Goal: Task Accomplishment & Management: Understand process/instructions

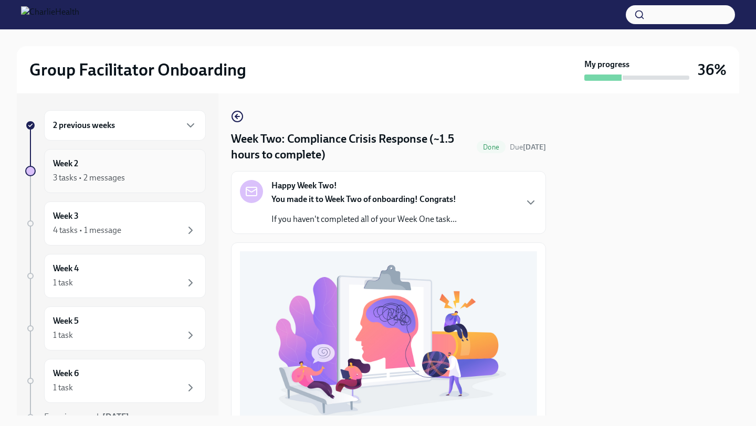
click at [156, 163] on div "Week 2 3 tasks • 2 messages" at bounding box center [125, 171] width 144 height 26
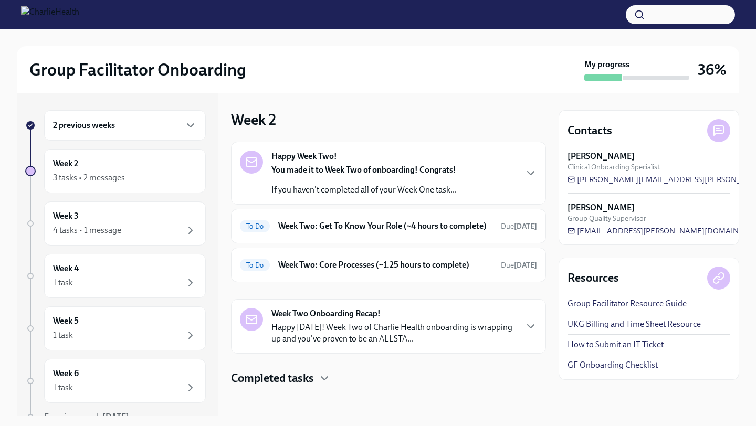
click at [383, 190] on p "If you haven't completed all of your Week One task..." at bounding box center [363, 190] width 185 height 12
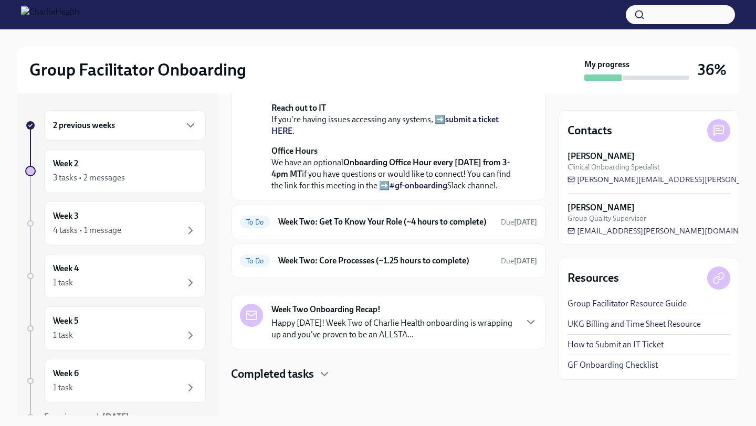
scroll to position [270, 0]
click at [372, 228] on h6 "Week Two: Get To Know Your Role (~4 hours to complete)" at bounding box center [385, 222] width 214 height 12
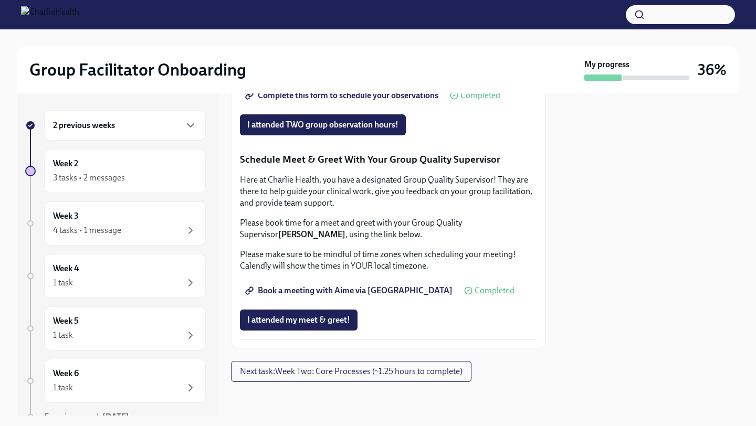
scroll to position [1024, 0]
click at [406, 371] on span "Next task : Week Two: Core Processes (~1.25 hours to complete)" at bounding box center [351, 371] width 223 height 11
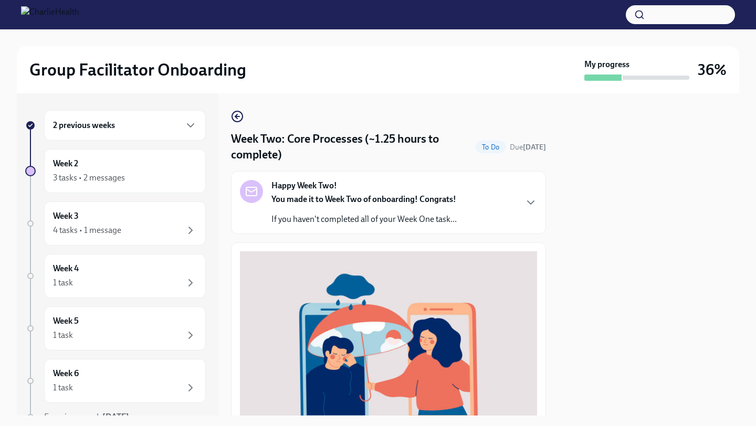
scroll to position [41, 0]
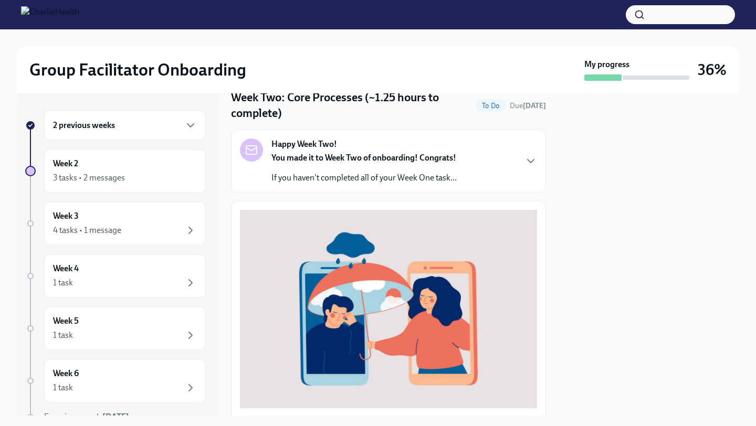
click at [277, 167] on div "You made it to Week Two of onboarding! Congrats! If you haven't completed all o…" at bounding box center [363, 168] width 185 height 32
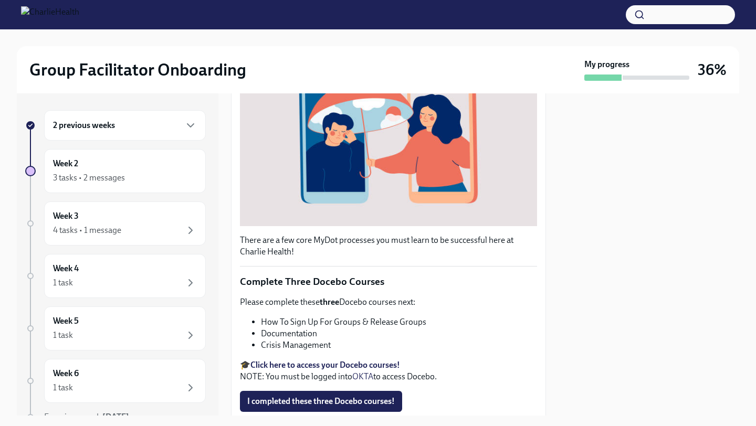
scroll to position [648, 0]
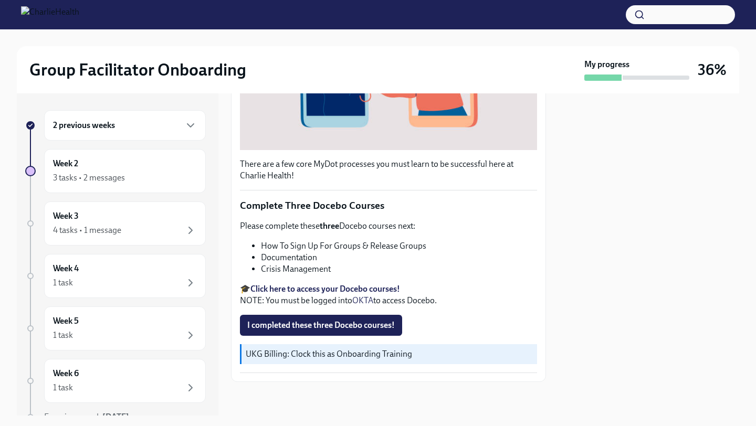
click at [111, 143] on div "2 previous weeks Week 2 3 tasks • 2 messages Week 3 4 tasks • 1 message Week 4 …" at bounding box center [115, 287] width 181 height 355
click at [121, 166] on div "Week 2 3 tasks • 2 messages" at bounding box center [125, 171] width 144 height 26
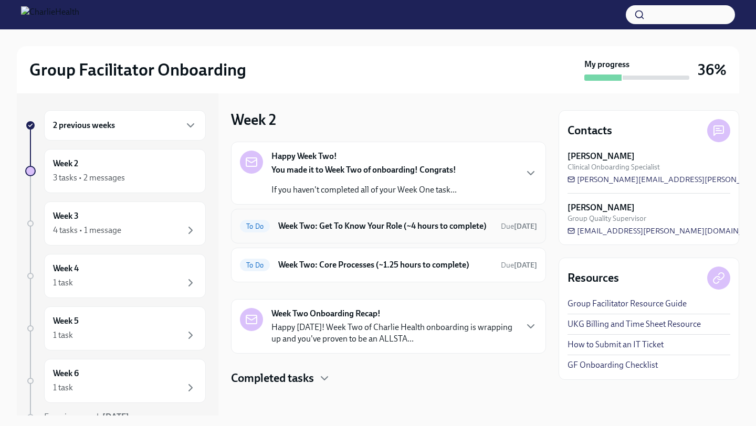
scroll to position [15, 0]
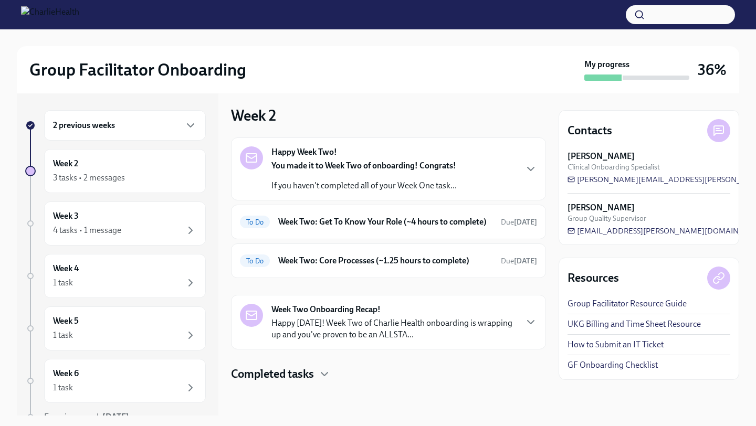
click at [389, 307] on div "Week Two Onboarding Recap! Happy [DATE]! Week Two of Charlie Health onboarding …" at bounding box center [393, 322] width 245 height 37
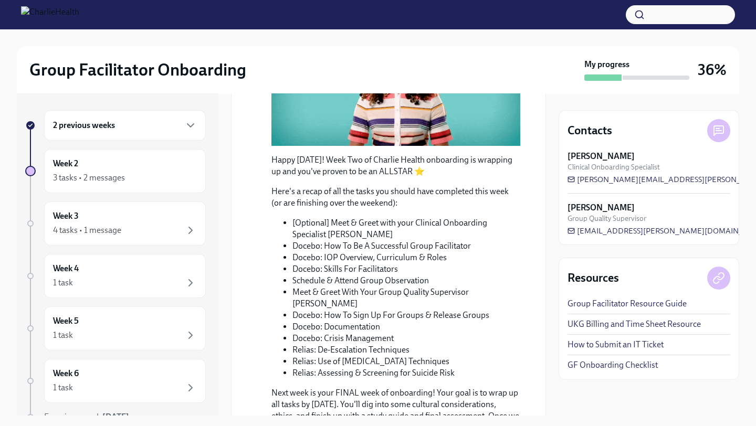
scroll to position [371, 0]
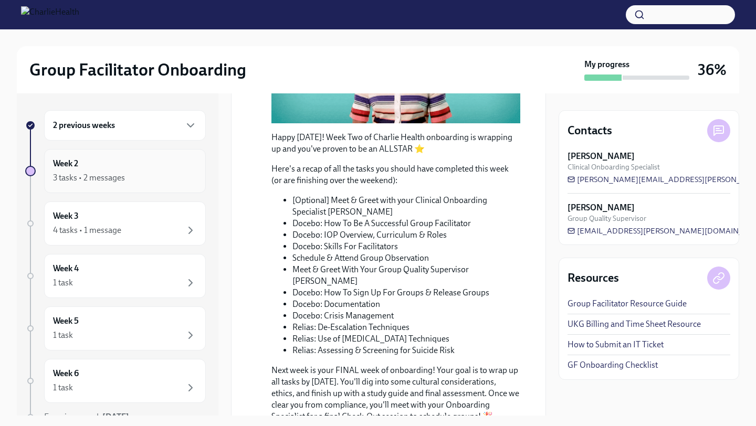
click at [133, 166] on div "Week 2 3 tasks • 2 messages" at bounding box center [125, 171] width 144 height 26
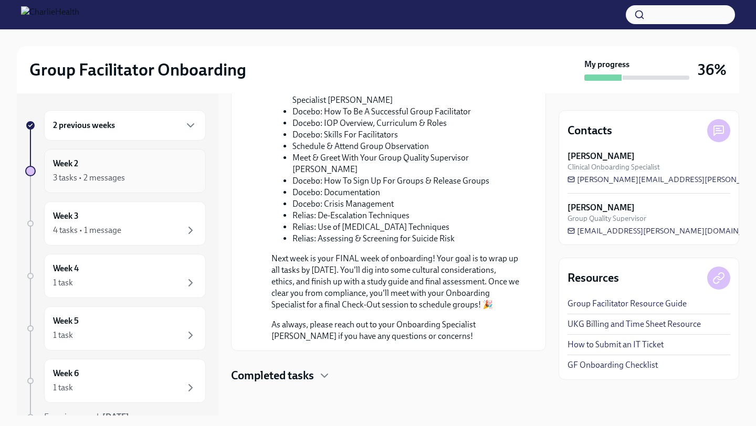
click at [156, 166] on div "Week 2 3 tasks • 2 messages" at bounding box center [125, 171] width 144 height 26
click at [171, 170] on div "Week 2 3 tasks • 2 messages" at bounding box center [125, 171] width 144 height 26
click at [321, 375] on icon "button" at bounding box center [324, 376] width 13 height 13
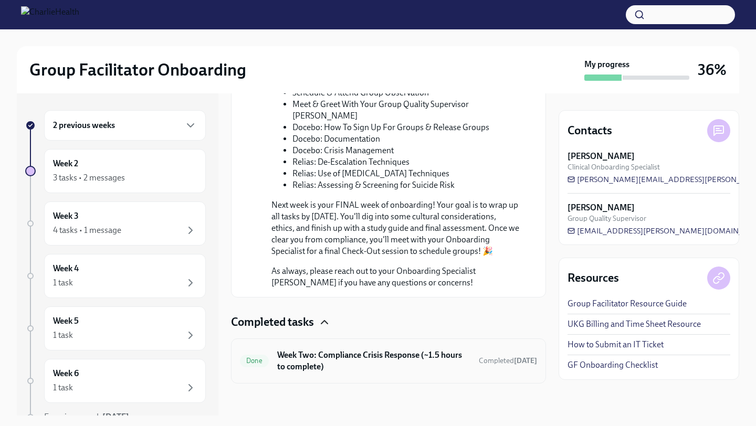
click at [337, 351] on h6 "Week Two: Compliance Crisis Response (~1.5 hours to complete)" at bounding box center [373, 361] width 193 height 23
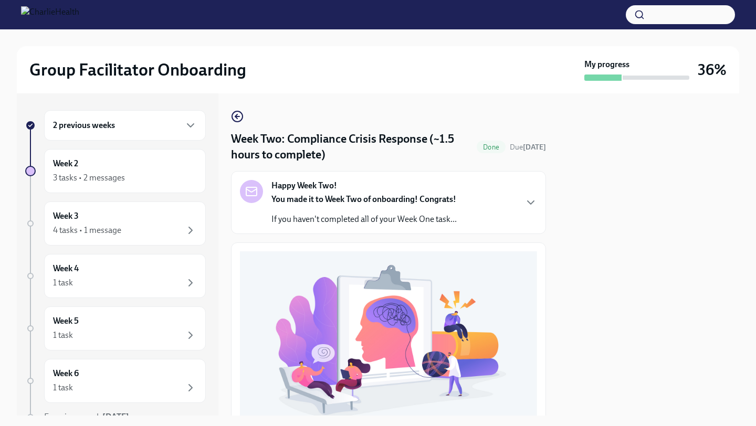
scroll to position [292, 0]
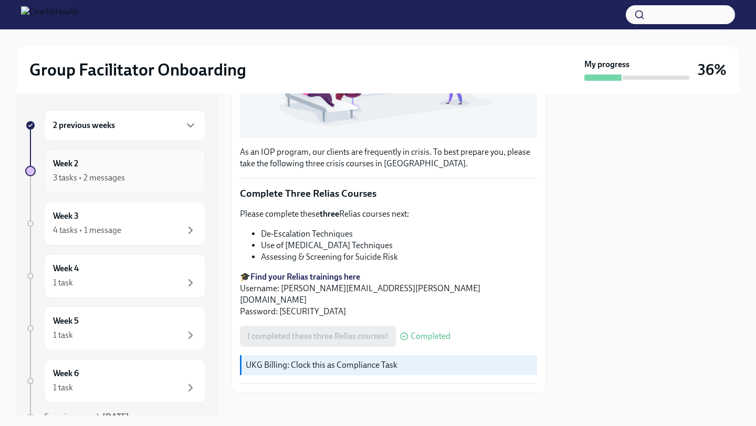
click at [180, 149] on div "Week 2 3 tasks • 2 messages" at bounding box center [125, 171] width 162 height 44
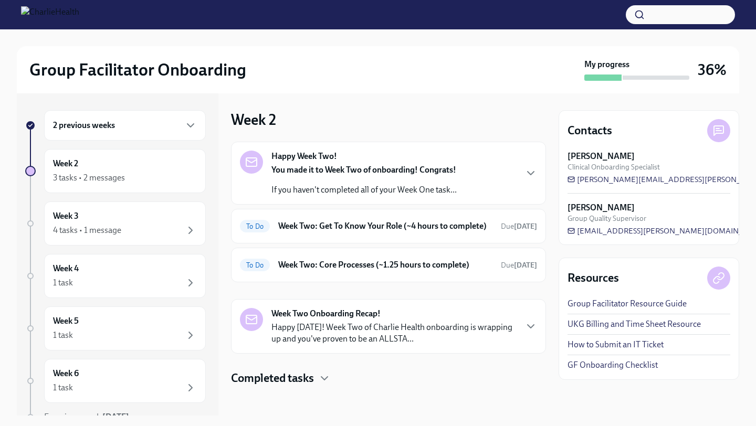
click at [371, 320] on strong "Week Two Onboarding Recap!" at bounding box center [325, 314] width 109 height 12
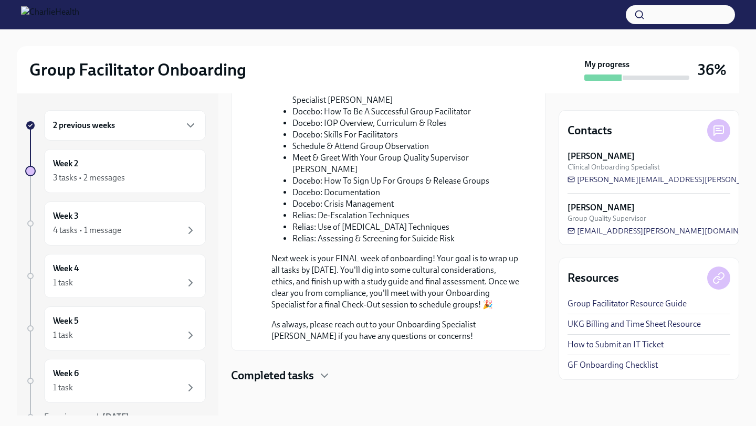
scroll to position [20, 0]
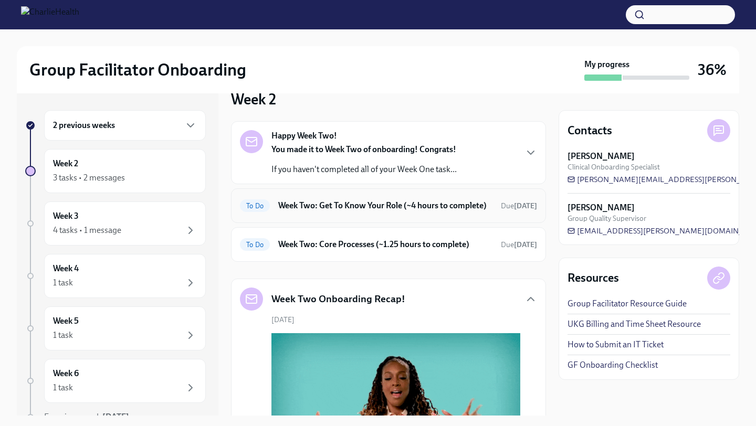
click at [378, 212] on h6 "Week Two: Get To Know Your Role (~4 hours to complete)" at bounding box center [385, 206] width 214 height 12
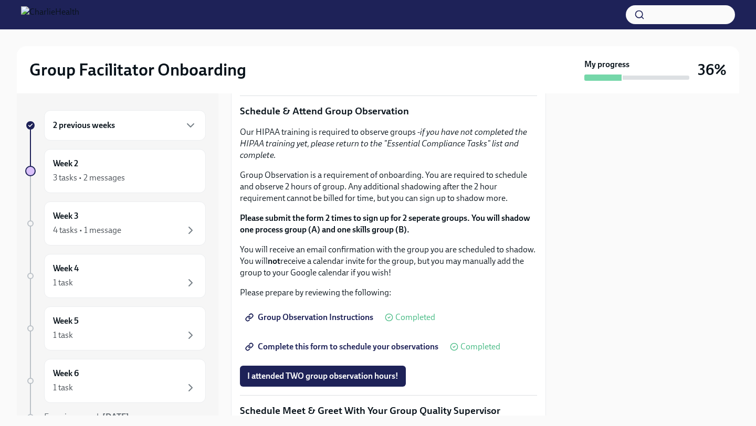
scroll to position [49, 0]
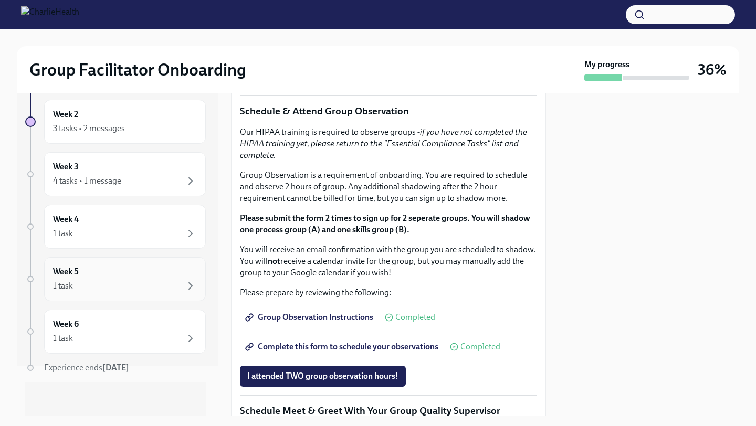
click at [130, 266] on div "Week 5 1 task" at bounding box center [125, 279] width 162 height 44
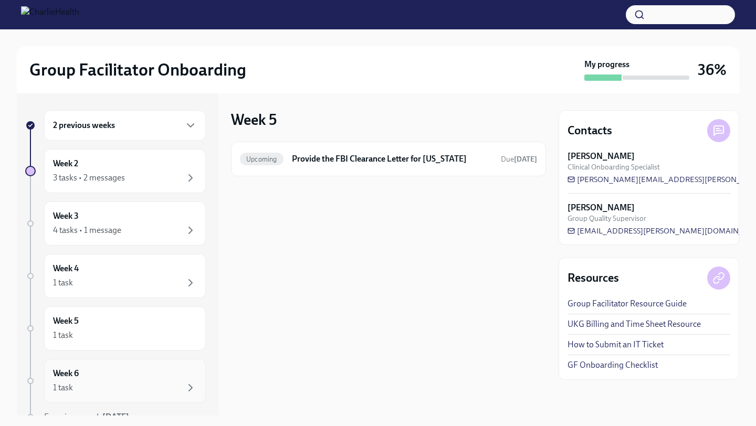
click at [131, 374] on div "Week 6 1 task" at bounding box center [125, 381] width 144 height 26
click at [138, 379] on div "Week 6 1 task" at bounding box center [125, 381] width 144 height 26
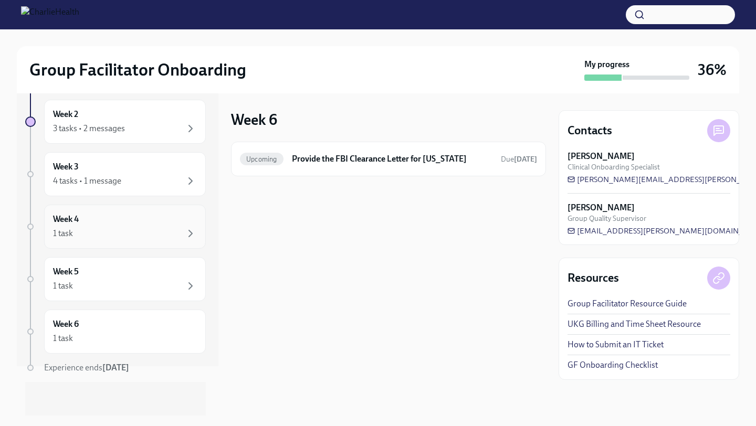
click at [126, 238] on div "1 task" at bounding box center [125, 233] width 144 height 13
click at [149, 172] on div "Week 3 4 tasks • 1 message" at bounding box center [125, 174] width 144 height 26
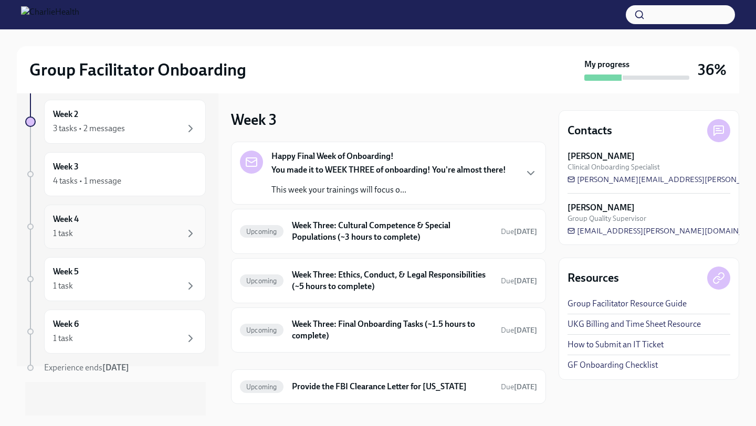
click at [145, 227] on div "1 task" at bounding box center [125, 233] width 144 height 13
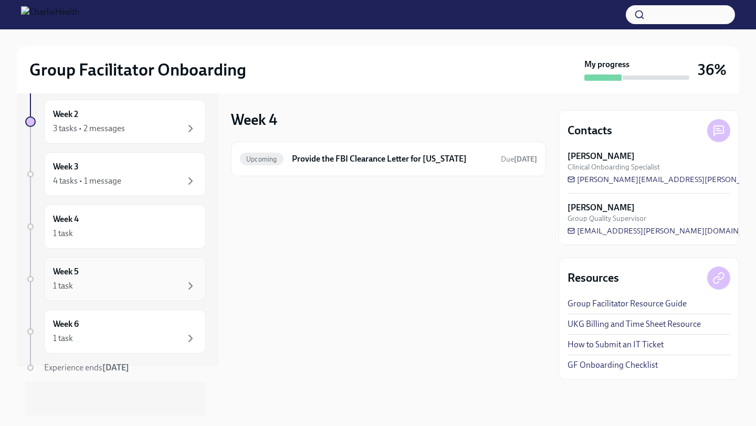
click at [145, 276] on div "Week 5 1 task" at bounding box center [125, 279] width 144 height 26
click at [145, 327] on div "Week 6 1 task" at bounding box center [125, 332] width 144 height 26
click at [138, 184] on div "4 tasks • 1 message" at bounding box center [125, 181] width 144 height 13
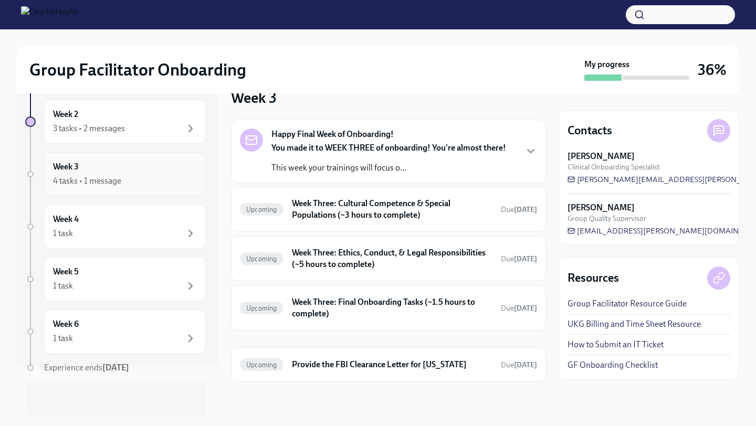
scroll to position [37, 0]
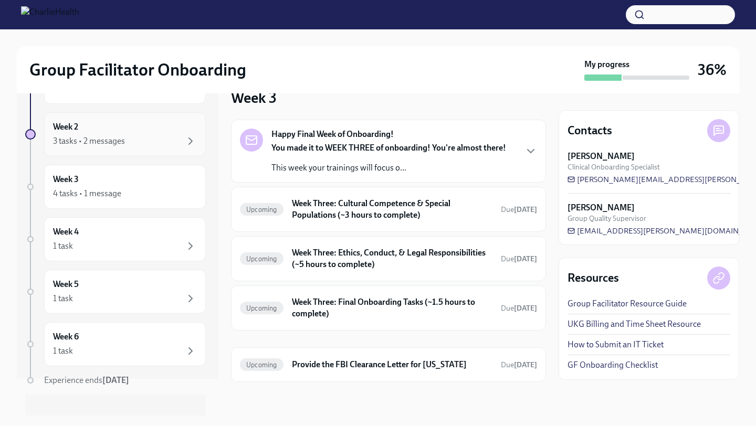
click at [98, 144] on div "3 tasks • 2 messages" at bounding box center [89, 141] width 72 height 12
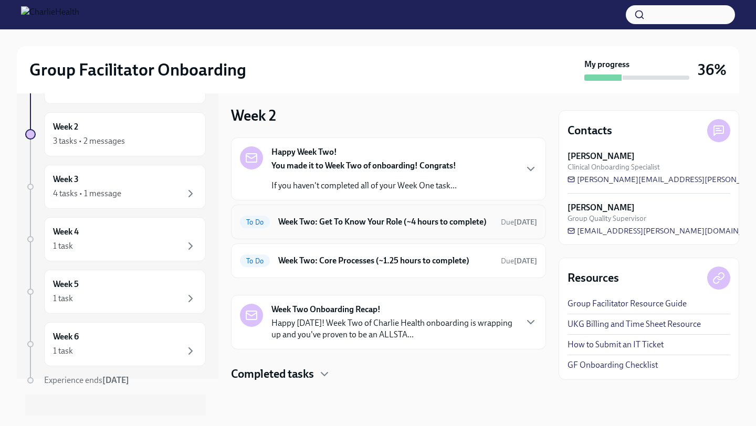
click at [379, 222] on h6 "Week Two: Get To Know Your Role (~4 hours to complete)" at bounding box center [385, 222] width 214 height 12
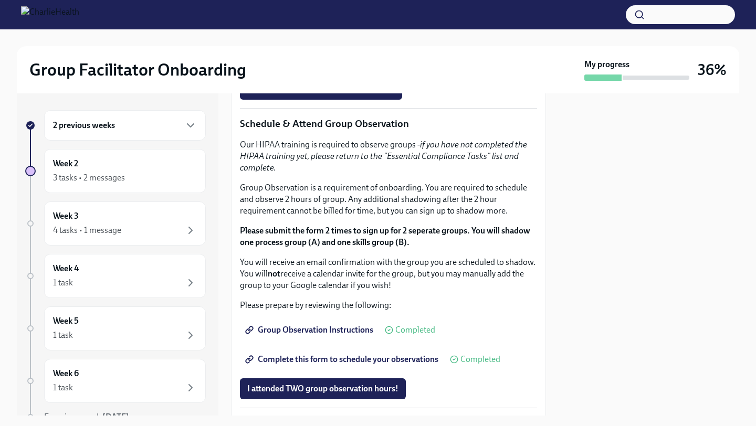
scroll to position [549, 0]
click at [336, 99] on button "I completed these three Docebo courses!" at bounding box center [321, 88] width 162 height 21
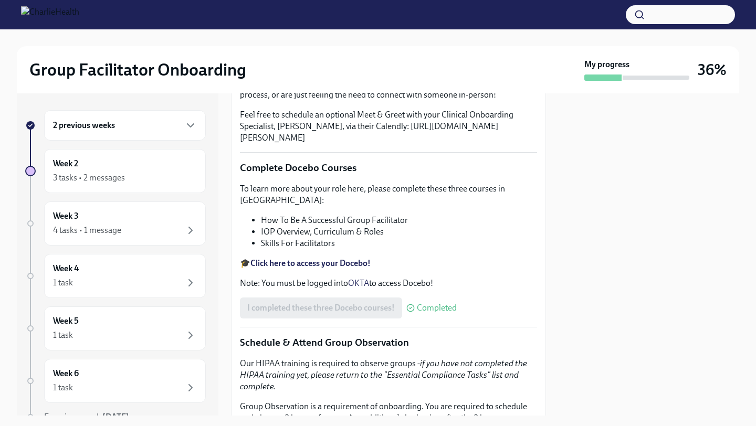
scroll to position [0, 0]
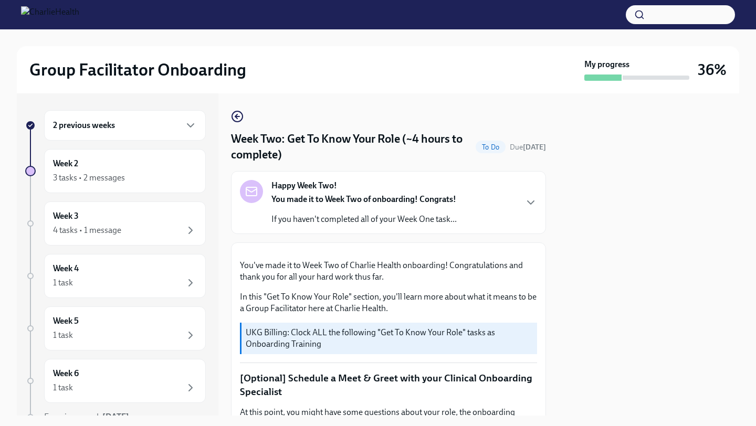
click at [413, 181] on div "Happy Week Two! You made it to Week Two of onboarding! Congrats! If you haven't…" at bounding box center [363, 202] width 185 height 45
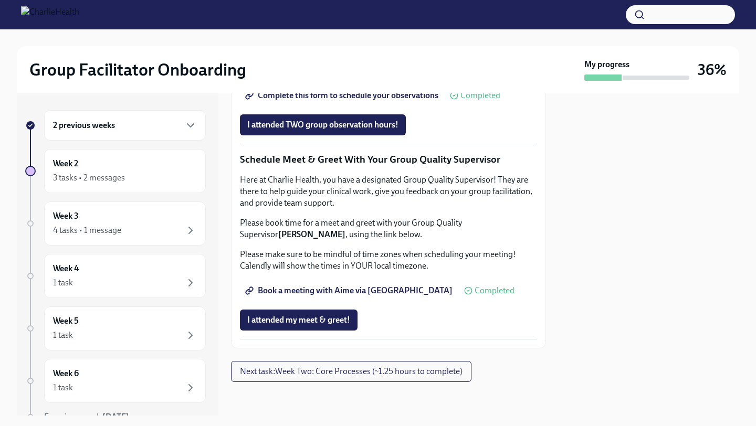
scroll to position [1372, 0]
click at [401, 380] on button "Next task : Week Two: Core Processes (~1.25 hours to complete)" at bounding box center [351, 371] width 240 height 21
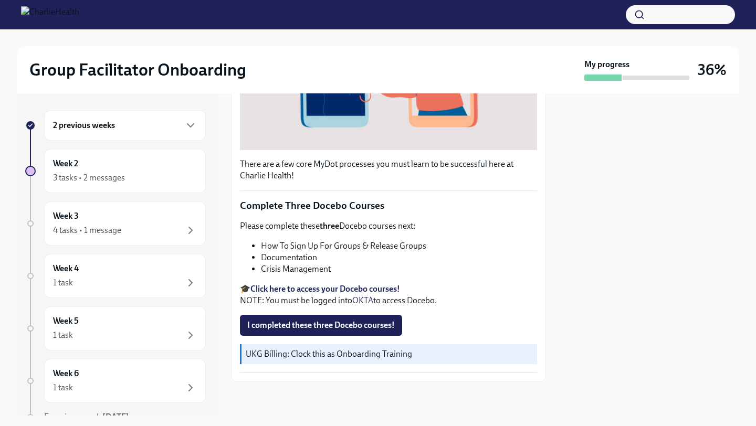
scroll to position [648, 0]
click at [49, 173] on div "Week 2 3 tasks • 2 messages" at bounding box center [125, 171] width 162 height 44
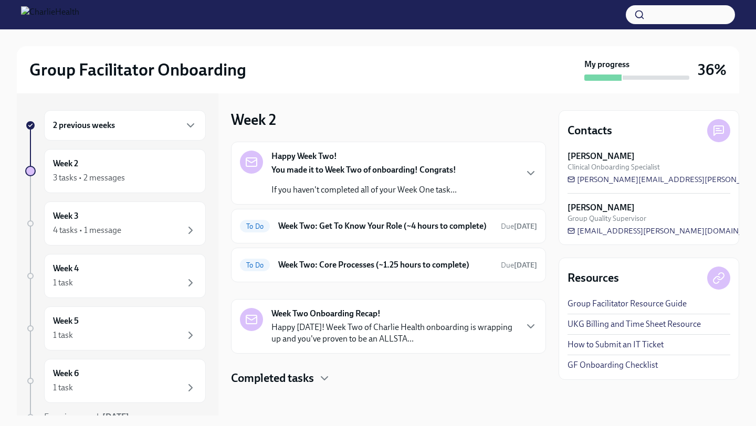
click at [106, 123] on h6 "2 previous weeks" at bounding box center [84, 126] width 62 height 12
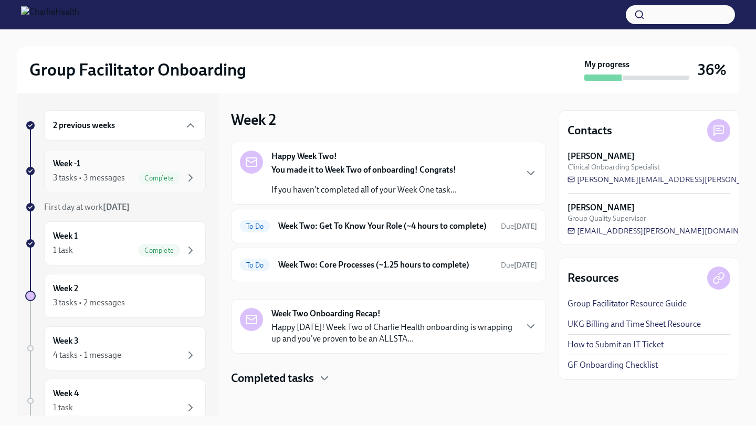
click at [123, 174] on div "3 tasks • 3 messages" at bounding box center [89, 178] width 72 height 12
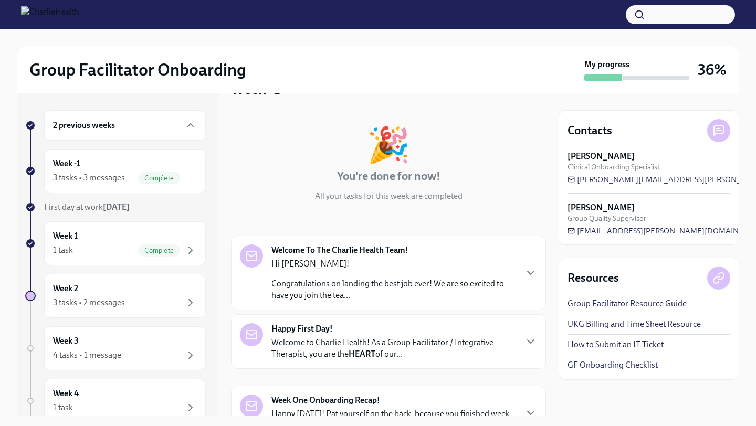
scroll to position [34, 0]
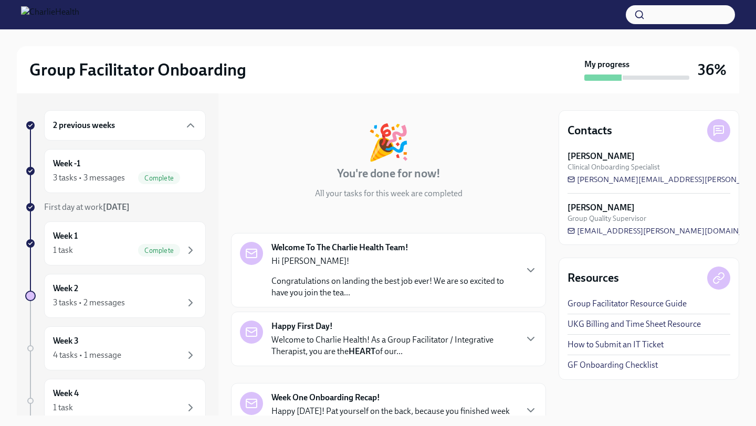
click at [523, 397] on div "Week One Onboarding Recap! Happy [DATE]! Pat yourself on the back, because you …" at bounding box center [388, 410] width 297 height 37
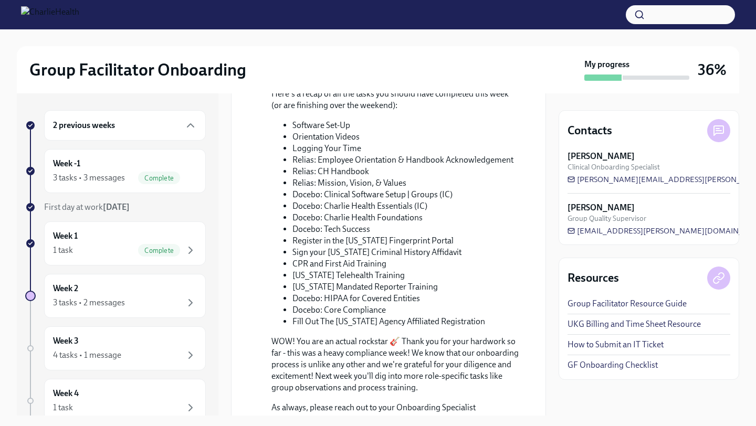
scroll to position [574, 0]
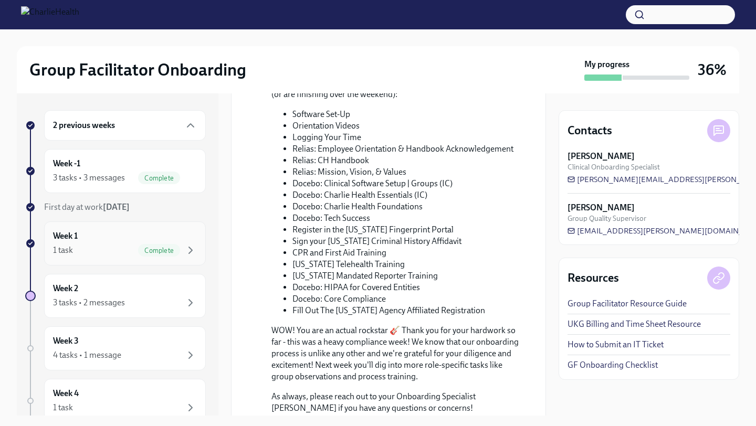
click at [123, 251] on div "1 task Complete" at bounding box center [125, 250] width 144 height 13
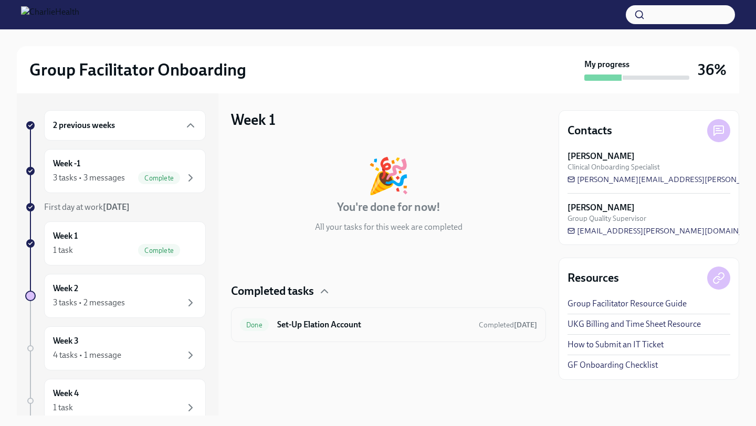
click at [361, 324] on h6 "Set-Up Elation Account" at bounding box center [373, 325] width 193 height 12
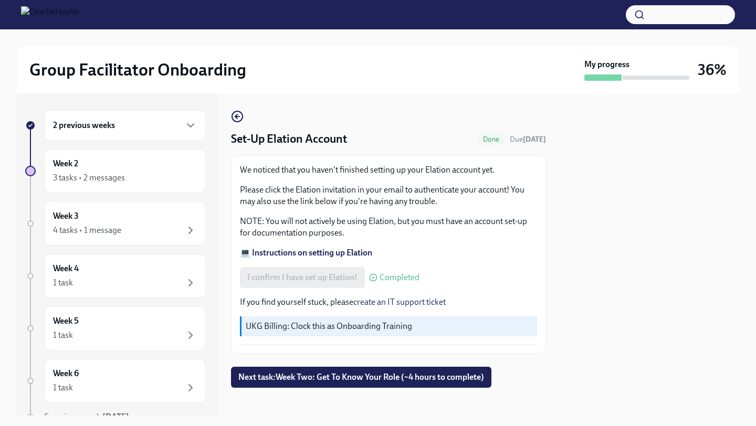
scroll to position [6, 0]
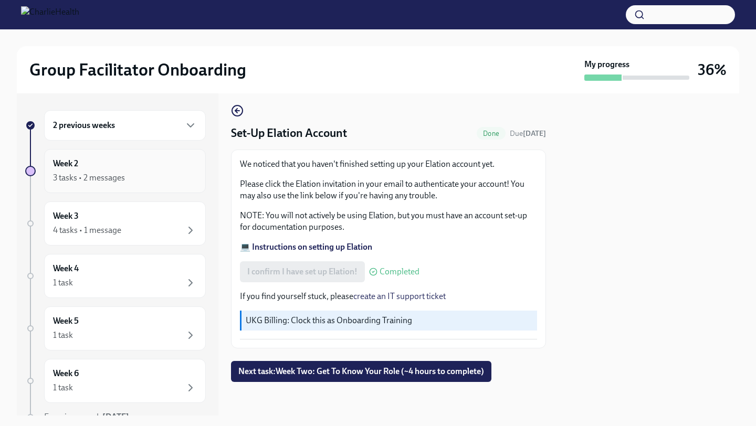
click at [115, 153] on div "Week 2 3 tasks • 2 messages" at bounding box center [125, 171] width 162 height 44
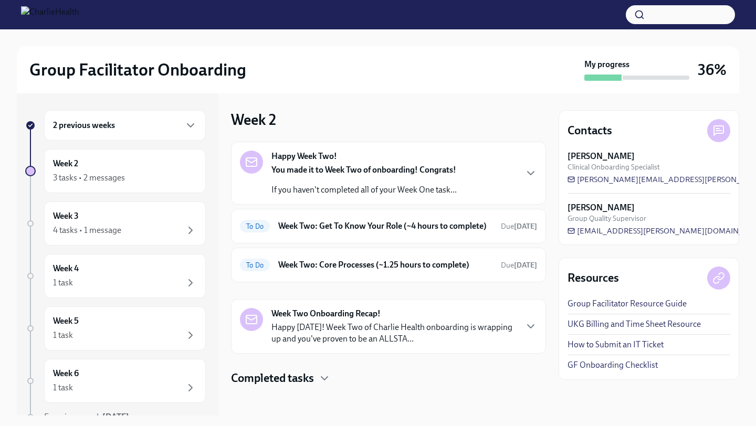
click at [133, 97] on div "2 previous weeks Week 2 3 tasks • 2 messages Week 3 4 tasks • 1 message Week 4 …" at bounding box center [118, 254] width 202 height 322
click at [137, 119] on div "2 previous weeks" at bounding box center [125, 125] width 144 height 13
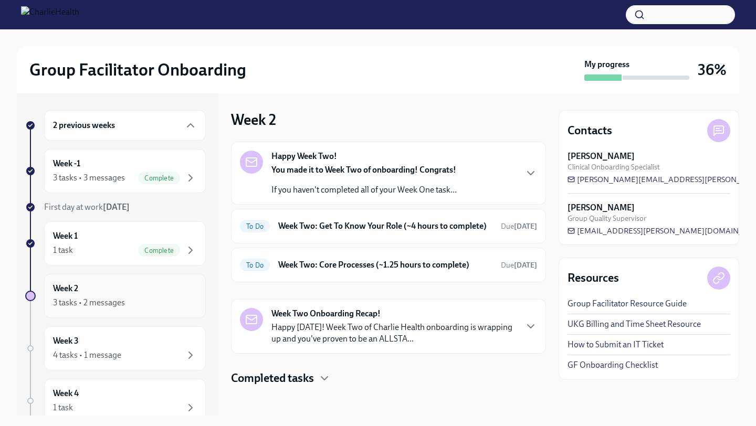
click at [133, 291] on div "Week 2 3 tasks • 2 messages" at bounding box center [125, 296] width 144 height 26
click at [81, 119] on div "2 previous weeks" at bounding box center [125, 125] width 162 height 30
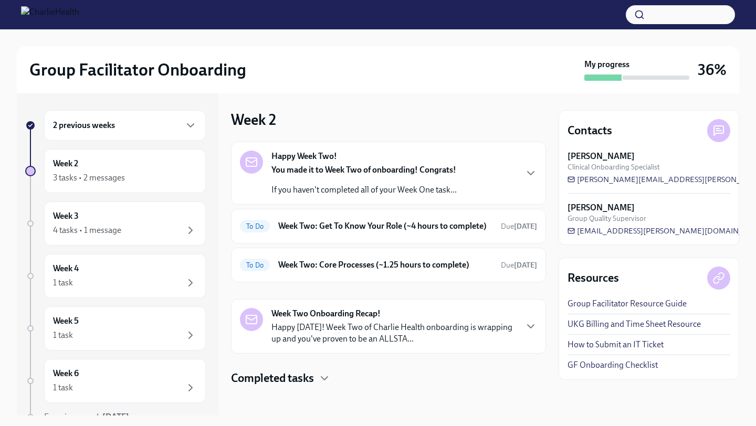
click at [115, 115] on div "2 previous weeks" at bounding box center [125, 125] width 162 height 30
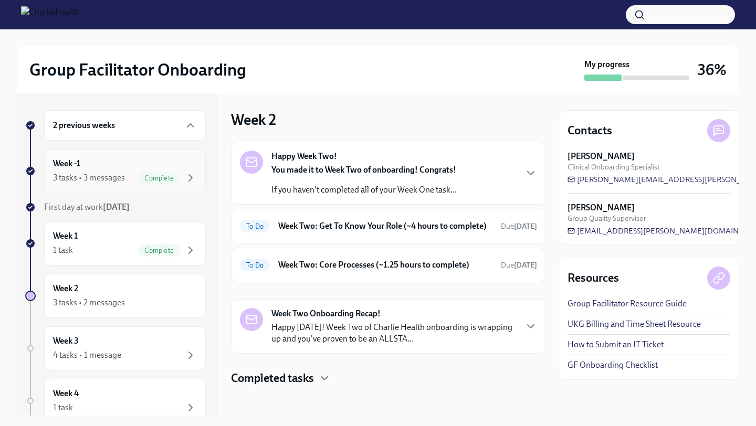
click at [121, 179] on div "3 tasks • 3 messages" at bounding box center [89, 178] width 72 height 12
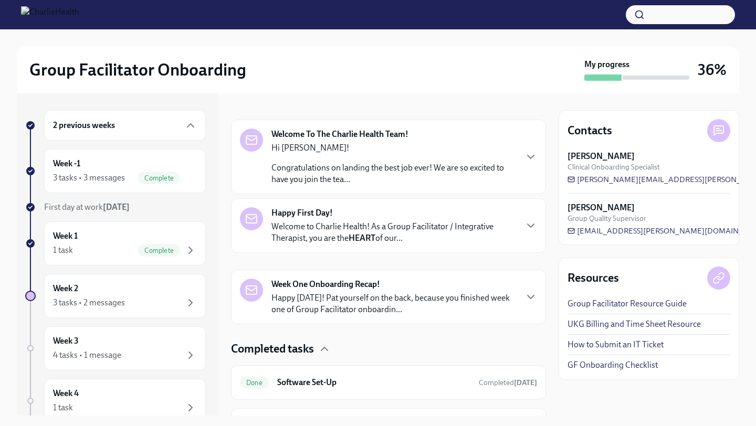
scroll to position [180, 0]
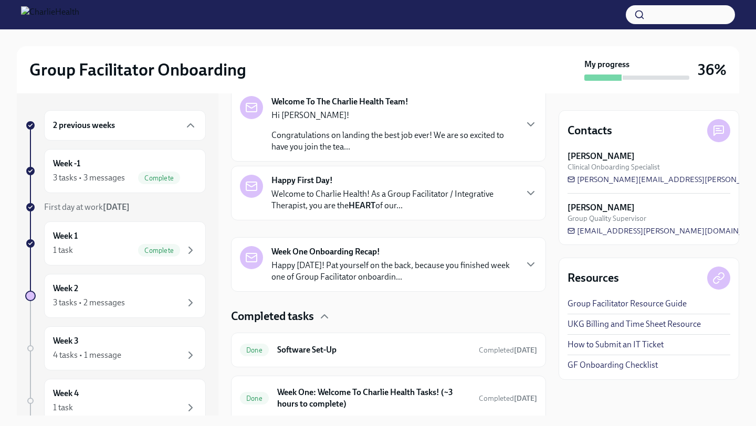
click at [518, 135] on div "Welcome To The Charlie Health Team! Hi [PERSON_NAME]! Congratulations on landin…" at bounding box center [388, 124] width 297 height 57
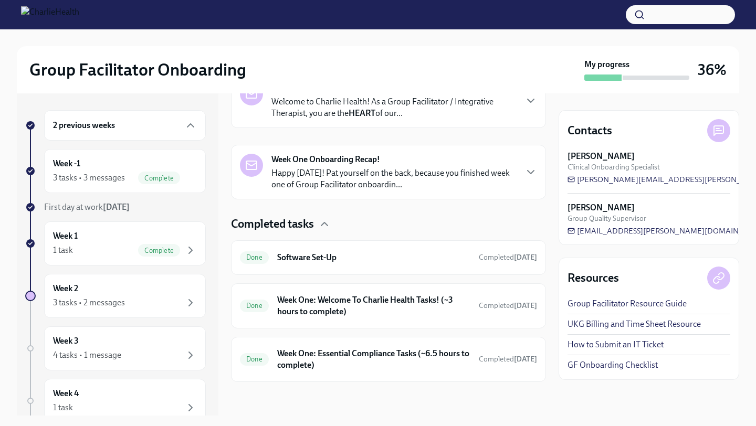
click at [519, 119] on div "Happy First Day! Welcome to Charlie Health! As a Group Facilitator / Integrativ…" at bounding box center [388, 100] width 297 height 37
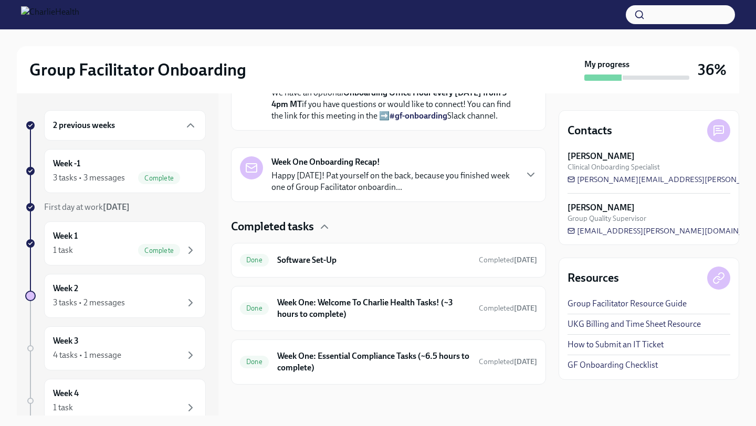
scroll to position [1167, 0]
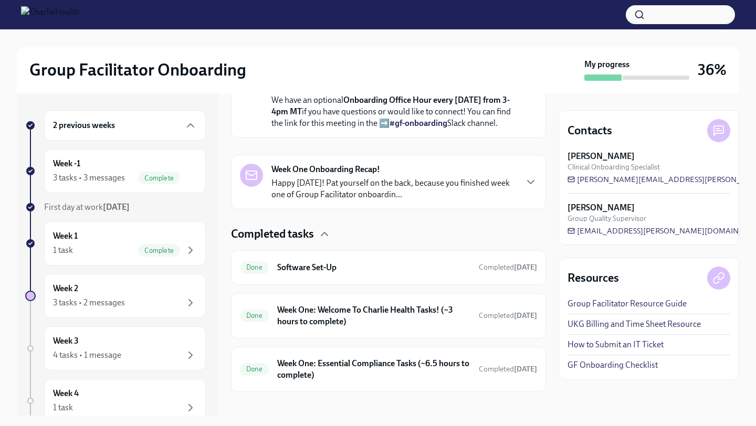
click at [523, 201] on div "Week One Onboarding Recap! Happy [DATE]! Pat yourself on the back, because you …" at bounding box center [388, 182] width 297 height 37
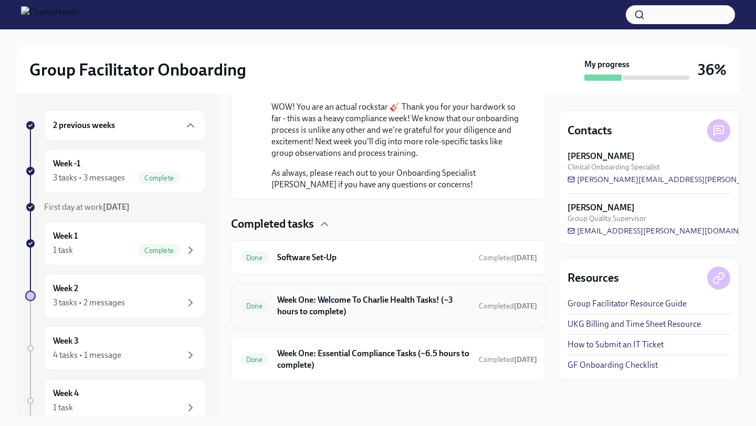
scroll to position [1879, 0]
click at [479, 260] on span "Completed [DATE]" at bounding box center [508, 258] width 58 height 9
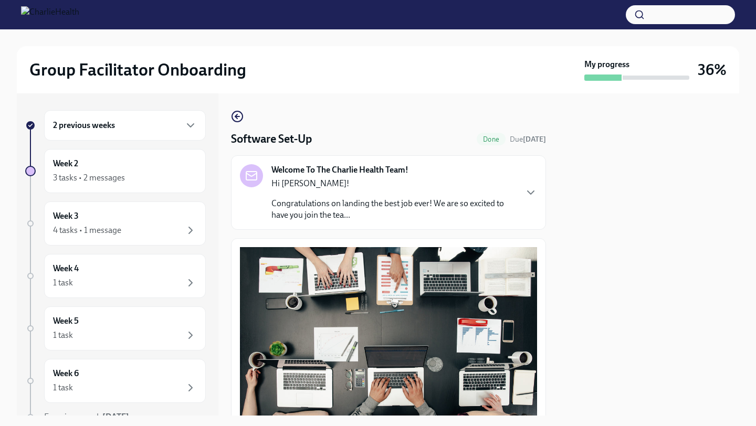
click at [530, 200] on div "Welcome To The Charlie Health Team! Hi [PERSON_NAME]! Congratulations on landin…" at bounding box center [388, 192] width 297 height 57
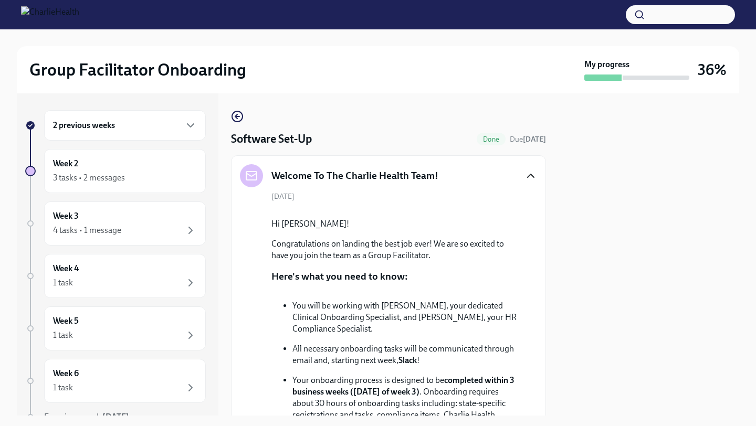
click at [528, 177] on icon "button" at bounding box center [531, 175] width 6 height 3
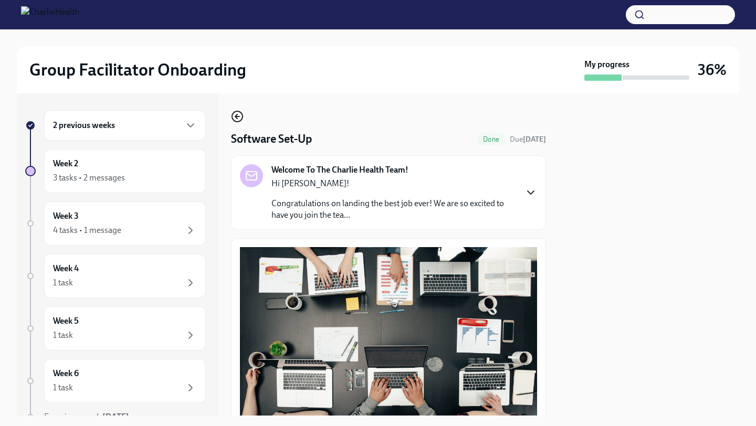
click at [234, 114] on icon "button" at bounding box center [237, 116] width 13 height 13
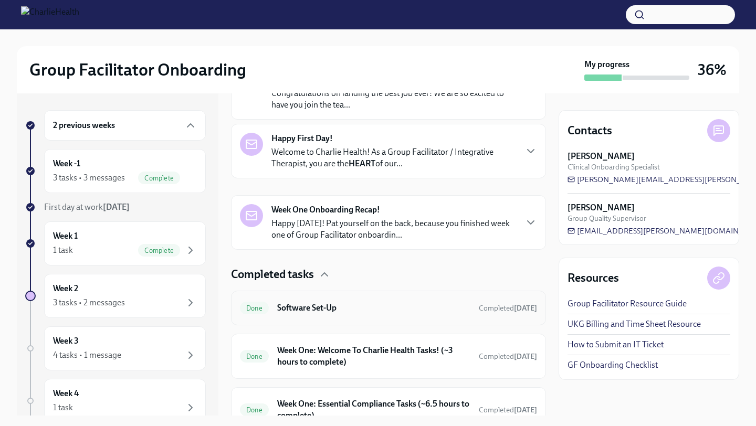
scroll to position [272, 0]
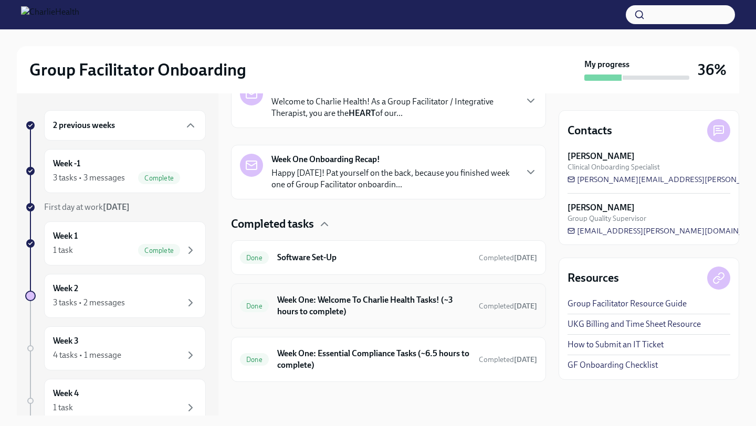
click at [376, 295] on h6 "Week One: Welcome To Charlie Health Tasks! (~3 hours to complete)" at bounding box center [373, 306] width 193 height 23
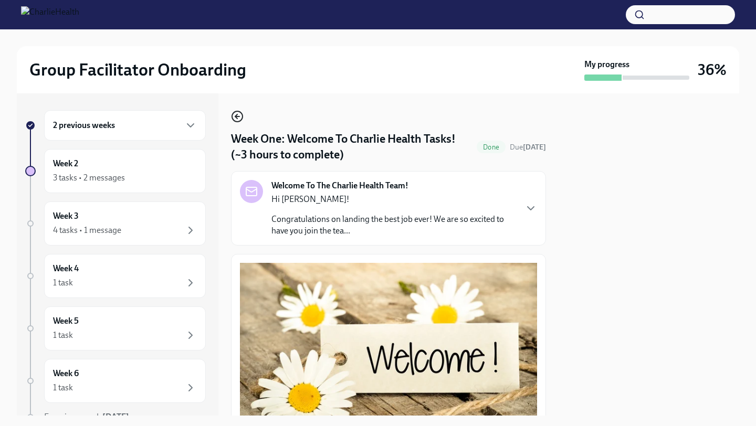
click at [234, 118] on icon "button" at bounding box center [237, 116] width 13 height 13
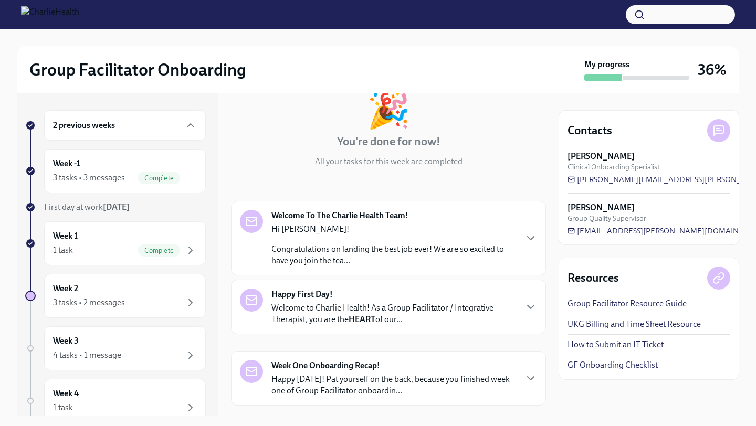
scroll to position [79, 0]
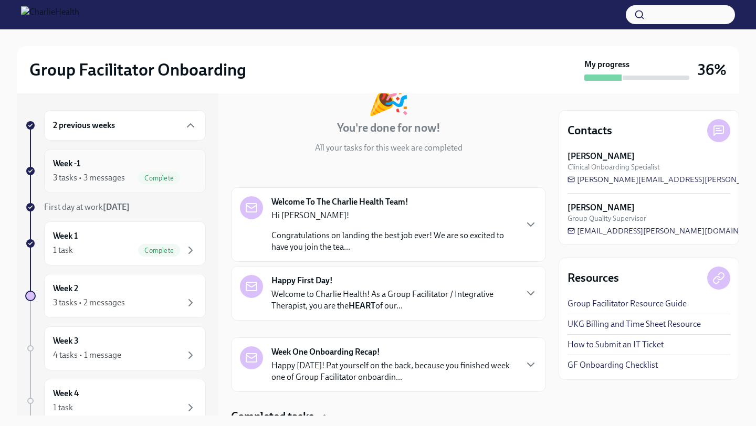
click at [149, 186] on div "Week -1 3 tasks • 3 messages Complete" at bounding box center [125, 171] width 162 height 44
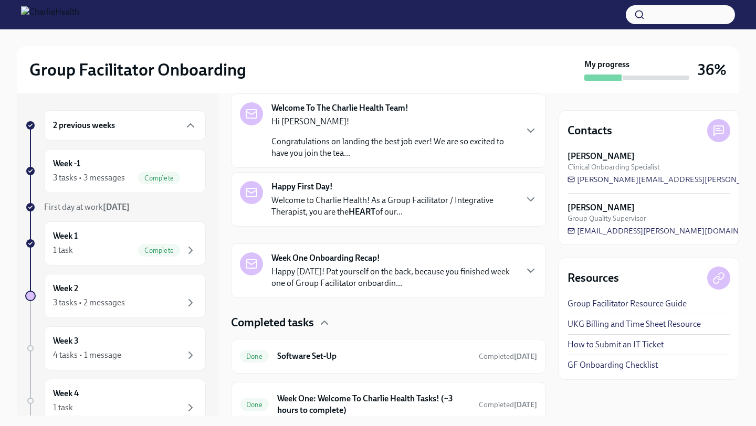
scroll to position [272, 0]
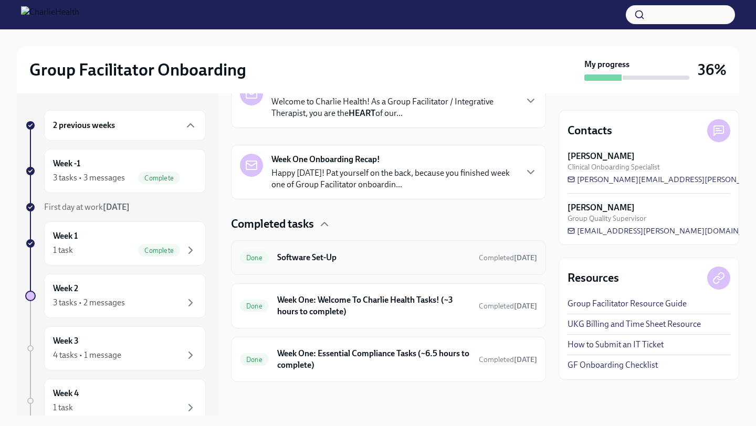
click at [395, 252] on h6 "Software Set-Up" at bounding box center [373, 258] width 193 height 12
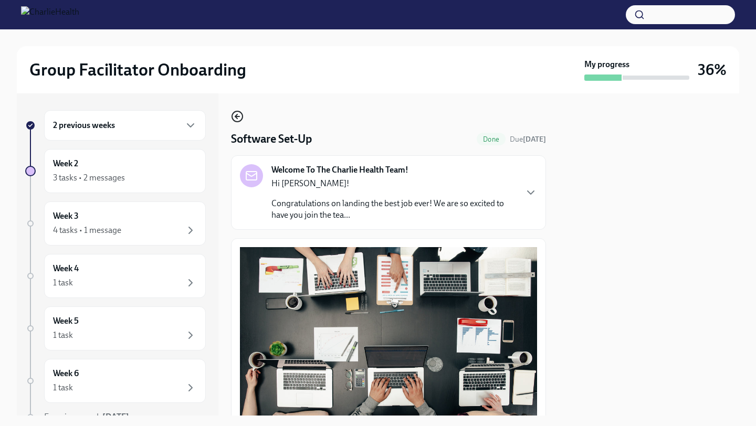
click at [242, 120] on circle "button" at bounding box center [237, 116] width 11 height 11
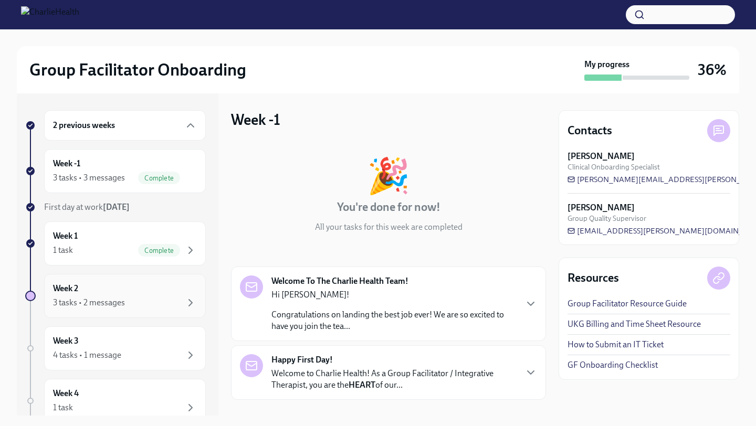
click at [166, 304] on div "3 tasks • 2 messages" at bounding box center [125, 303] width 144 height 13
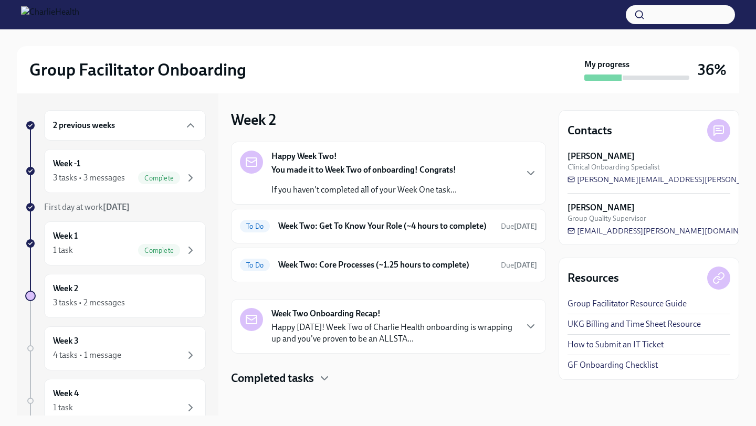
scroll to position [15, 0]
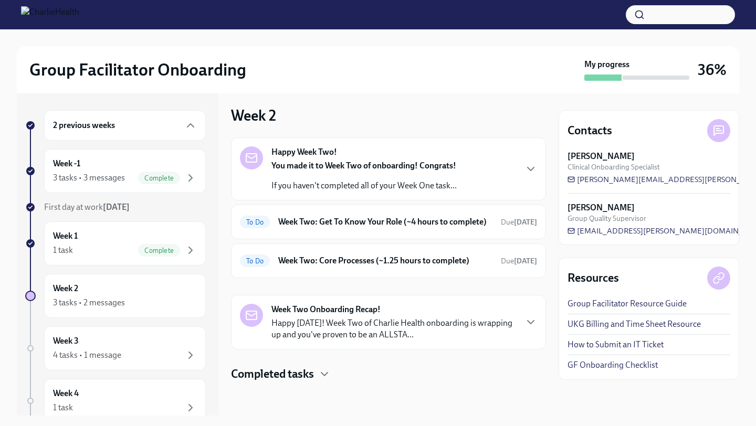
click at [514, 158] on div "Happy Week Two! You made it to Week Two of onboarding! Congrats! If you haven't…" at bounding box center [388, 168] width 297 height 45
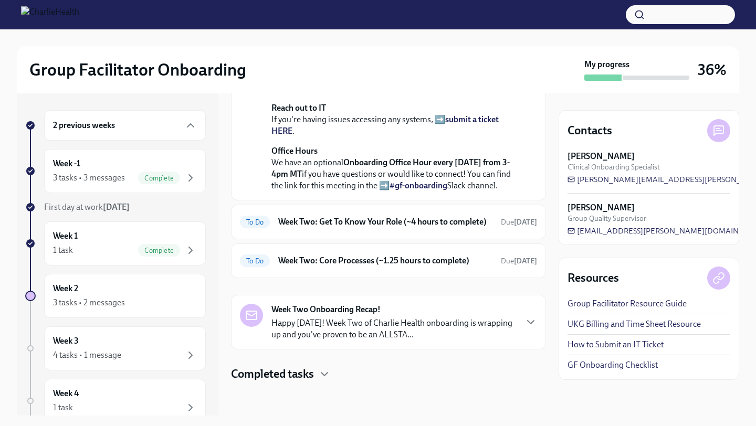
scroll to position [359, 0]
click at [519, 333] on div "Week Two Onboarding Recap! Happy [DATE]! Week Two of Charlie Health onboarding …" at bounding box center [388, 322] width 297 height 37
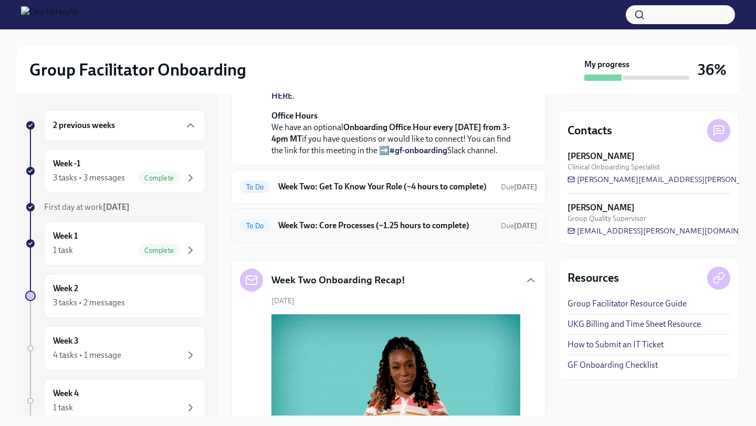
scroll to position [295, 0]
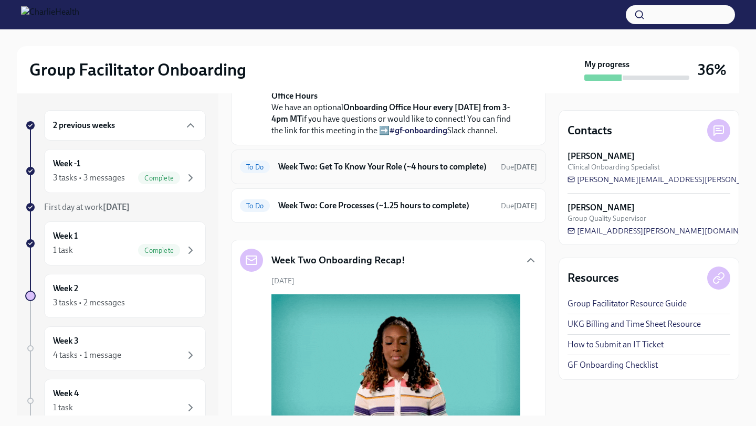
click at [496, 184] on div "To Do Week Two: Get To Know Your Role (~4 hours to complete) Due [DATE]" at bounding box center [388, 167] width 315 height 35
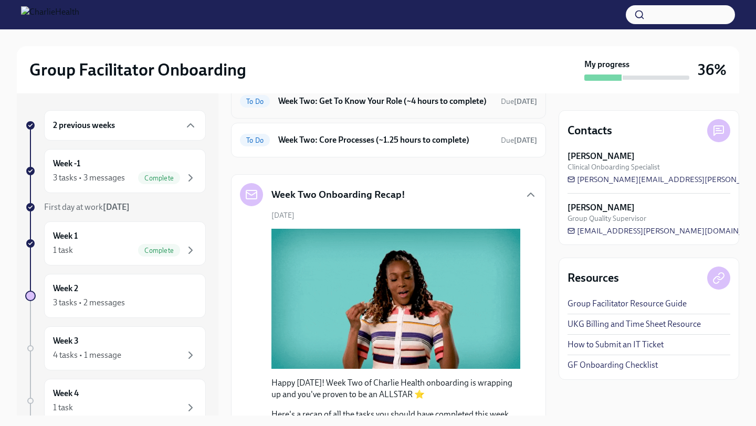
scroll to position [360, 0]
click at [485, 285] on div "Happy Week Two! [DATE] You made it to Week Two of onboarding! Congrats! If you …" at bounding box center [388, 246] width 315 height 928
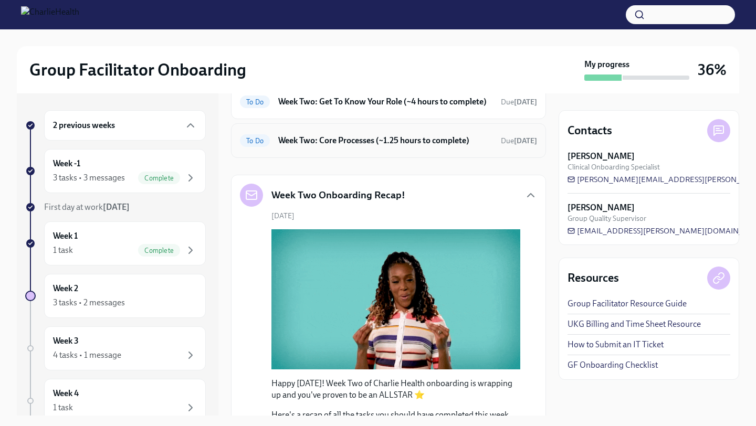
click at [469, 158] on div "To Do Week Two: Core Processes (~1.25 hours to complete) Due [DATE]" at bounding box center [388, 140] width 315 height 35
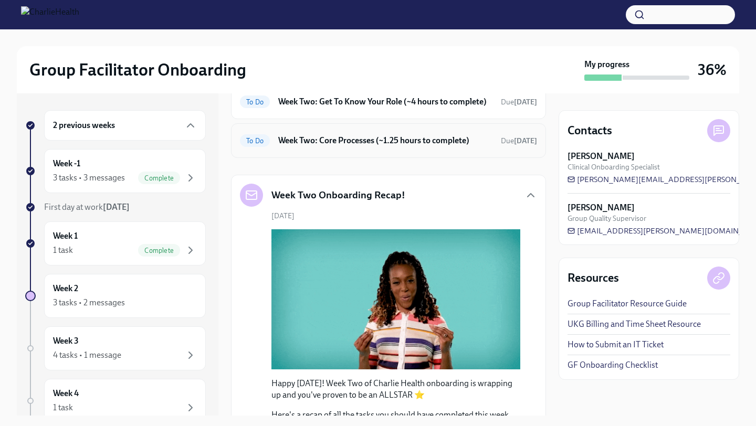
scroll to position [404, 0]
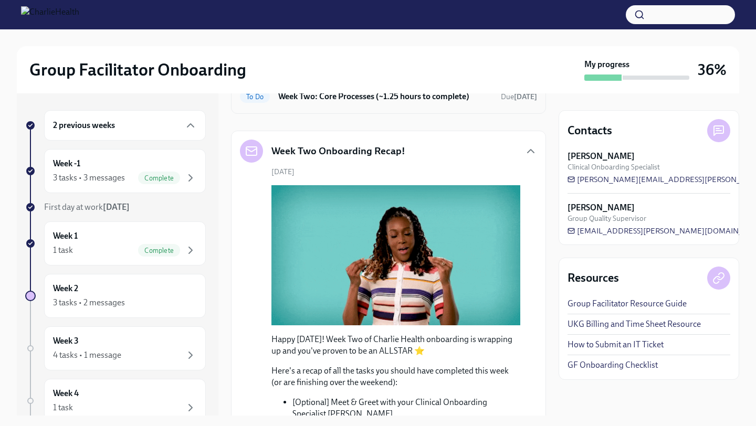
click at [458, 114] on div "To Do Week Two: Core Processes (~1.25 hours to complete) Due [DATE]" at bounding box center [388, 96] width 315 height 35
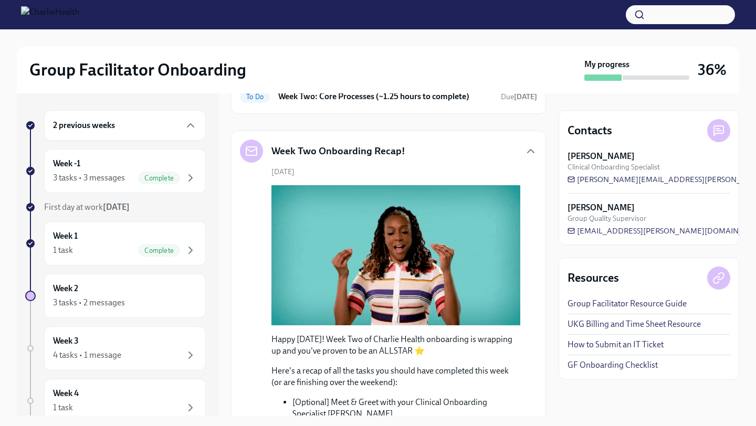
click at [450, 64] on h6 "Week Two: Get To Know Your Role (~4 hours to complete)" at bounding box center [385, 58] width 214 height 12
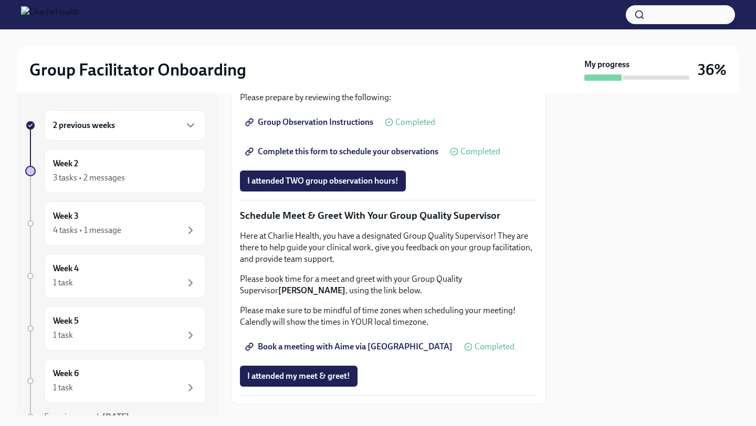
scroll to position [1024, 0]
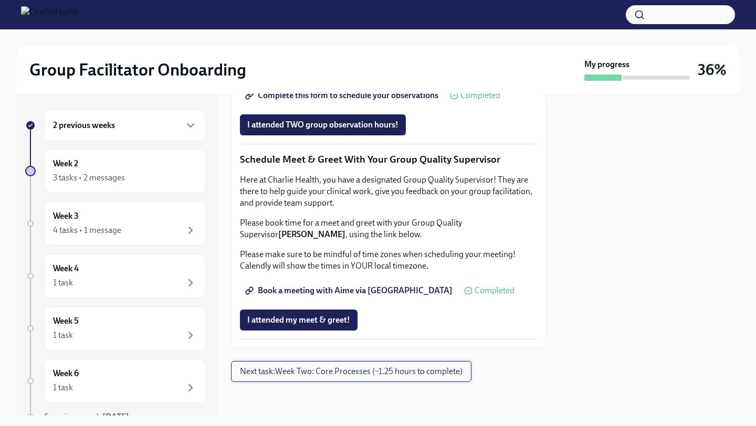
click at [406, 369] on span "Next task : Week Two: Core Processes (~1.25 hours to complete)" at bounding box center [351, 371] width 223 height 11
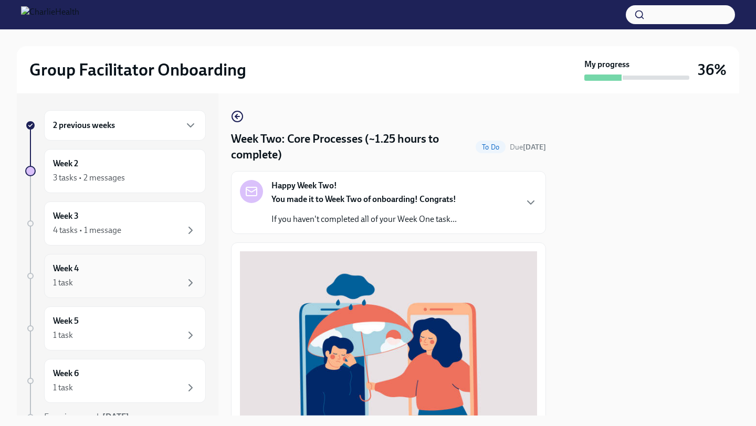
click at [113, 281] on div "1 task" at bounding box center [125, 283] width 144 height 13
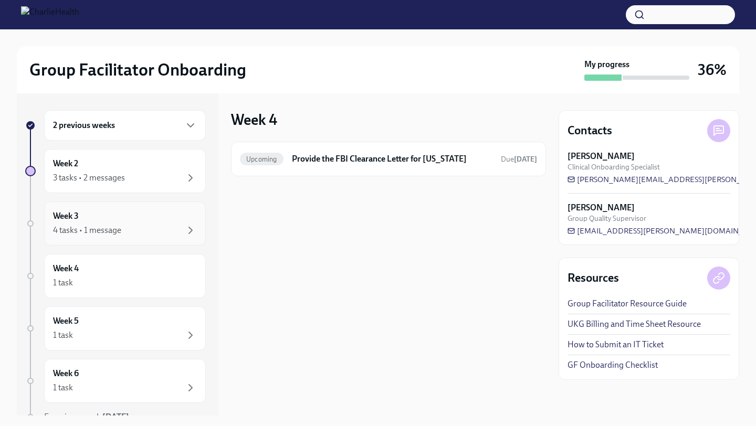
click at [119, 216] on div "Week 3 4 tasks • 1 message" at bounding box center [125, 224] width 144 height 26
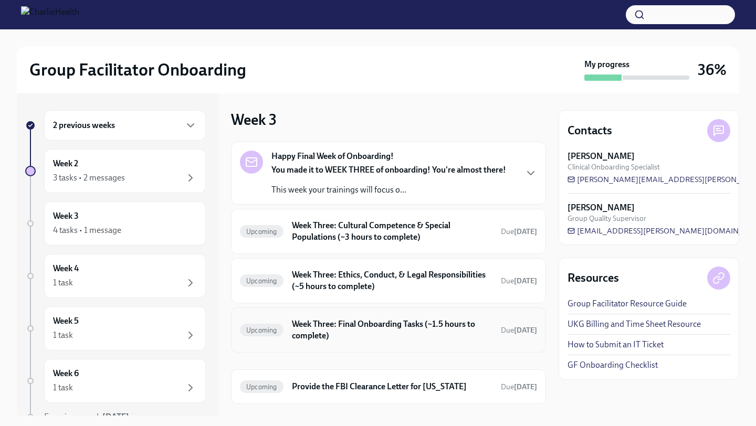
scroll to position [22, 0]
